Goal: Information Seeking & Learning: Learn about a topic

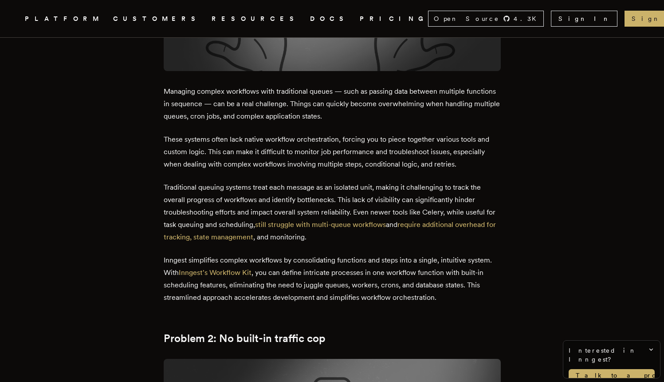
scroll to position [739, 0]
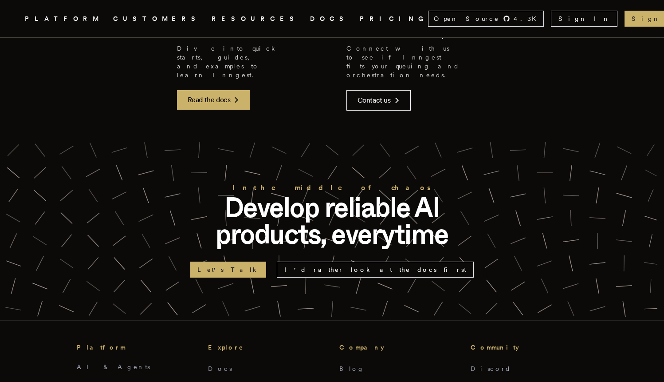
scroll to position [1166, 0]
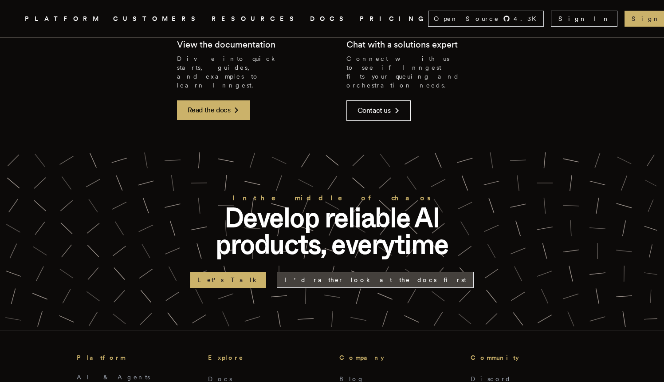
click at [390, 272] on link "I'd rather look at the docs first" at bounding box center [375, 280] width 197 height 16
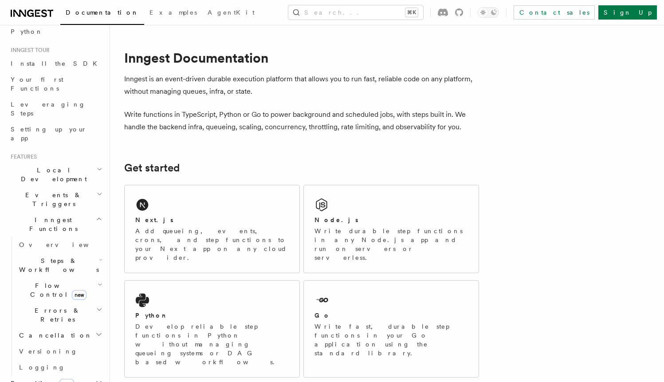
scroll to position [78, 0]
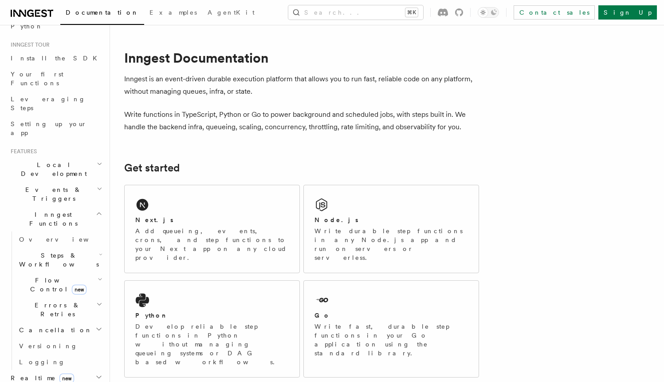
click at [96, 210] on icon "button" at bounding box center [99, 213] width 7 height 7
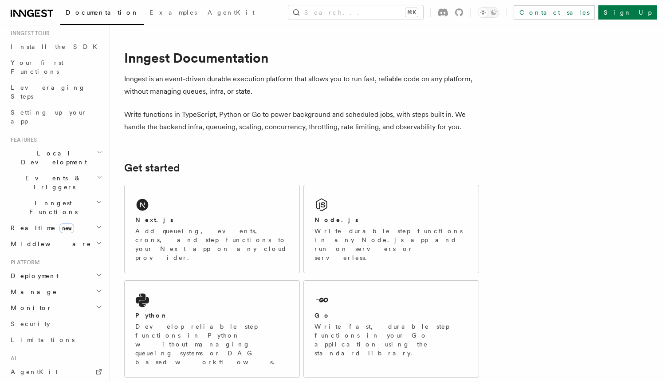
scroll to position [121, 0]
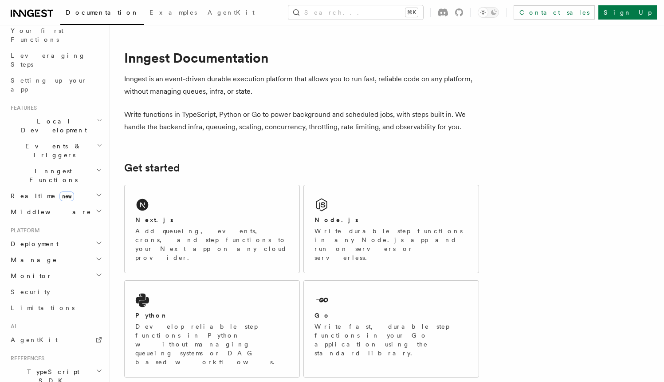
click at [56, 204] on h2 "Middleware" at bounding box center [55, 212] width 97 height 16
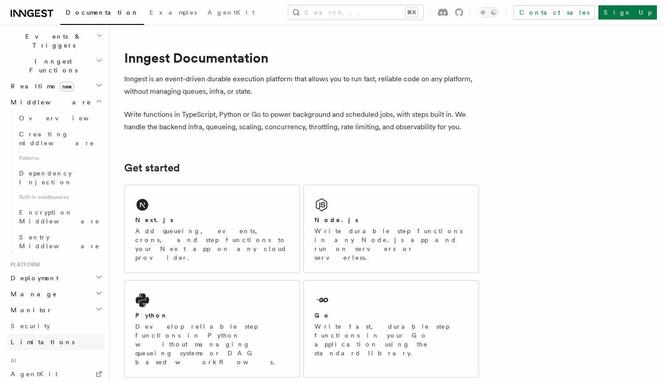
scroll to position [260, 0]
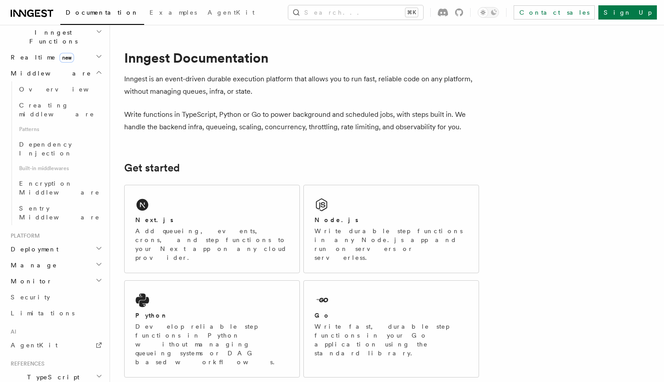
click at [95, 277] on icon "button" at bounding box center [98, 280] width 7 height 7
click at [57, 293] on span "Observability & metrics" at bounding box center [64, 301] width 91 height 16
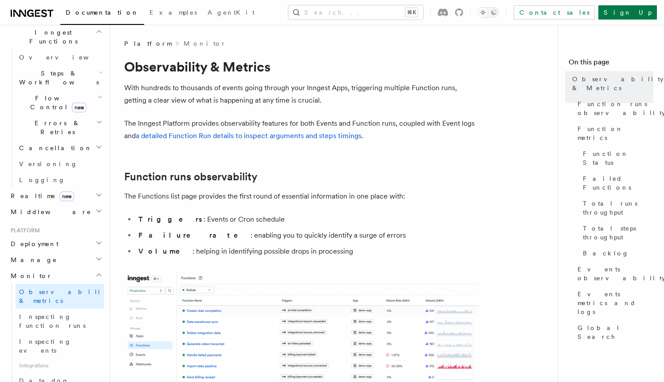
click at [292, 177] on h2 "Function runs observability" at bounding box center [301, 176] width 355 height 12
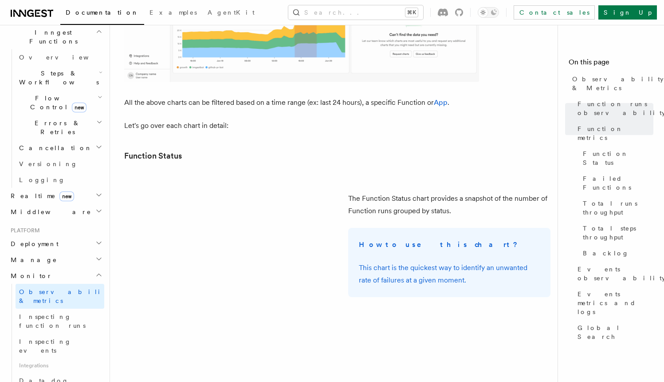
scroll to position [832, 0]
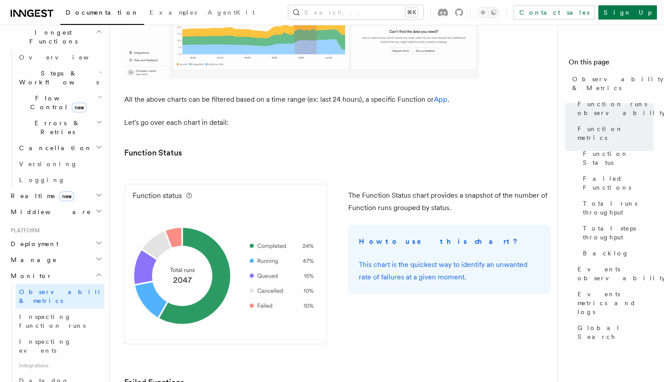
click at [336, 208] on div "The Function Status chart provides a snapshot of the number of Function runs gr…" at bounding box center [337, 264] width 427 height 189
